Goal: Task Accomplishment & Management: Complete application form

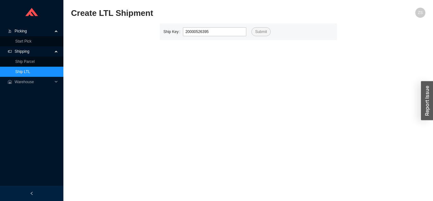
type input "526395"
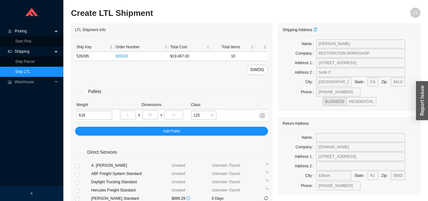
type input "618"
click at [133, 112] on input "tel" at bounding box center [128, 114] width 16 height 9
type input "43"
click at [150, 113] on input "tel" at bounding box center [150, 114] width 16 height 9
type input "54"
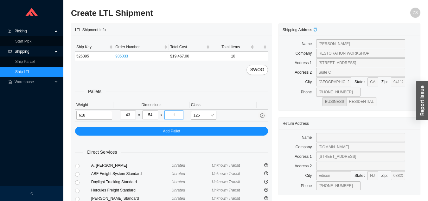
click at [176, 114] on input "tel" at bounding box center [173, 114] width 18 height 9
type input "6"
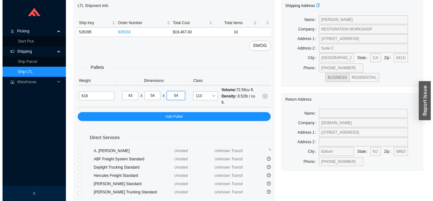
scroll to position [86, 0]
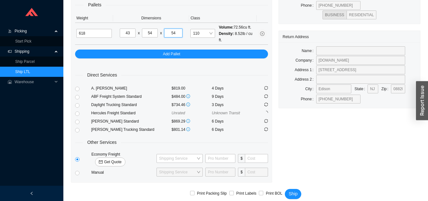
type input "54"
click at [121, 158] on span "Get Quote" at bounding box center [112, 161] width 17 height 6
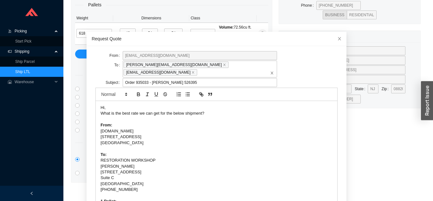
scroll to position [22, 0]
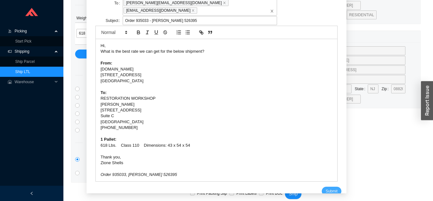
click at [326, 188] on span "Submit" at bounding box center [331, 191] width 12 height 6
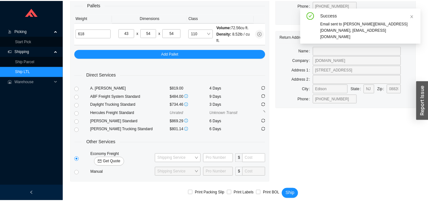
scroll to position [8, 0]
